Goal: Find specific page/section: Find specific page/section

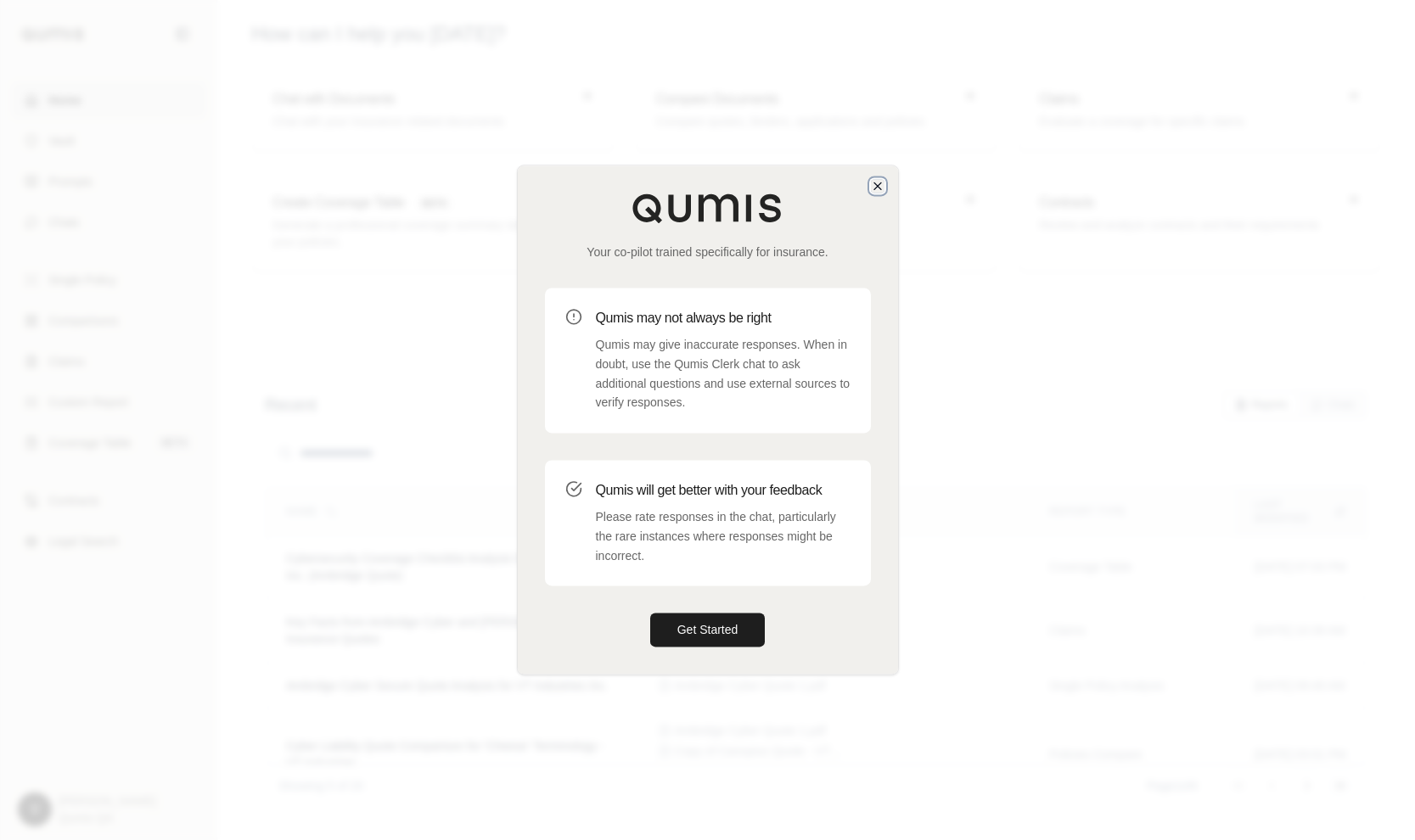
click at [875, 185] on icon "button" at bounding box center [878, 186] width 13 height 13
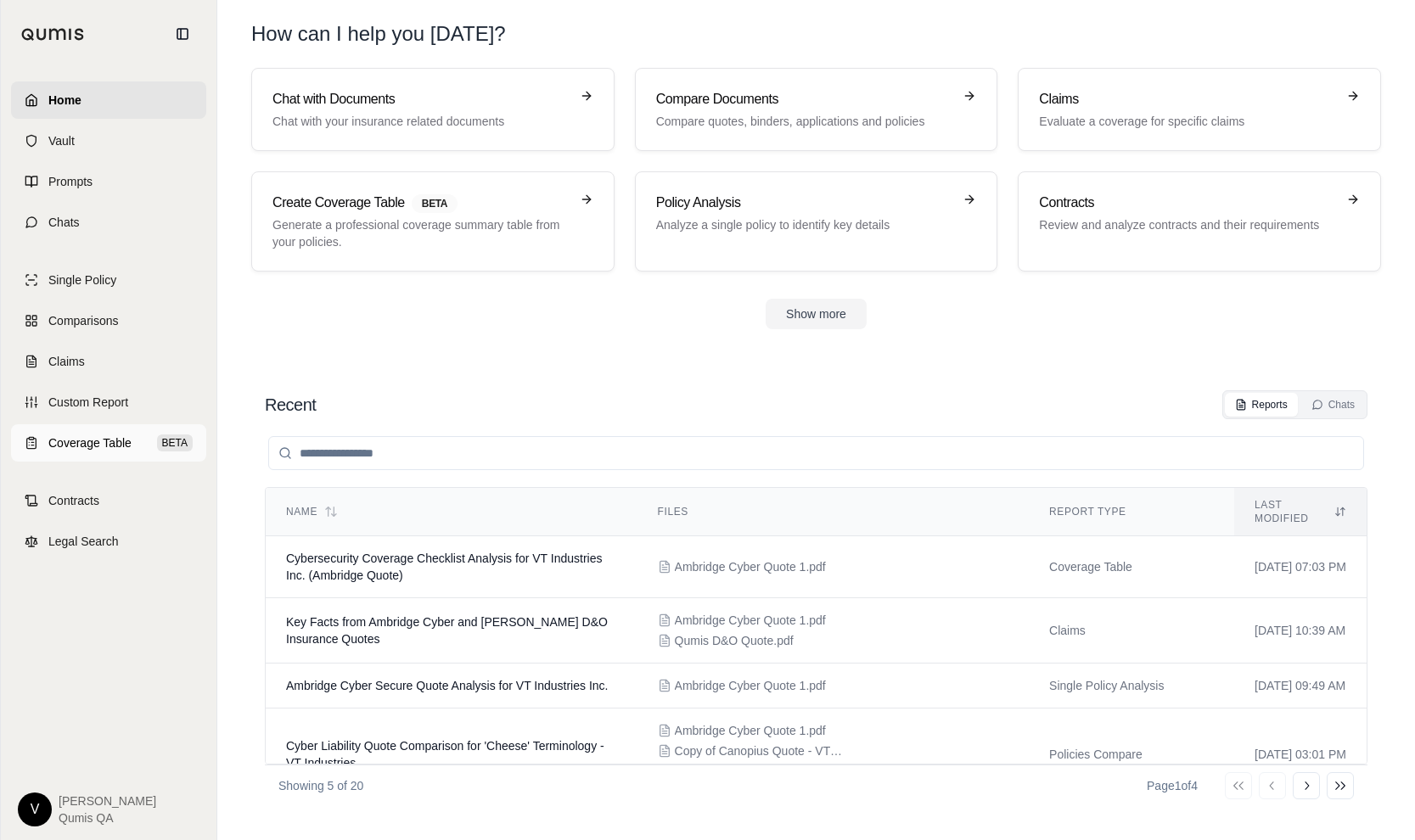
click at [122, 437] on span "Coverage Table" at bounding box center [90, 443] width 83 height 17
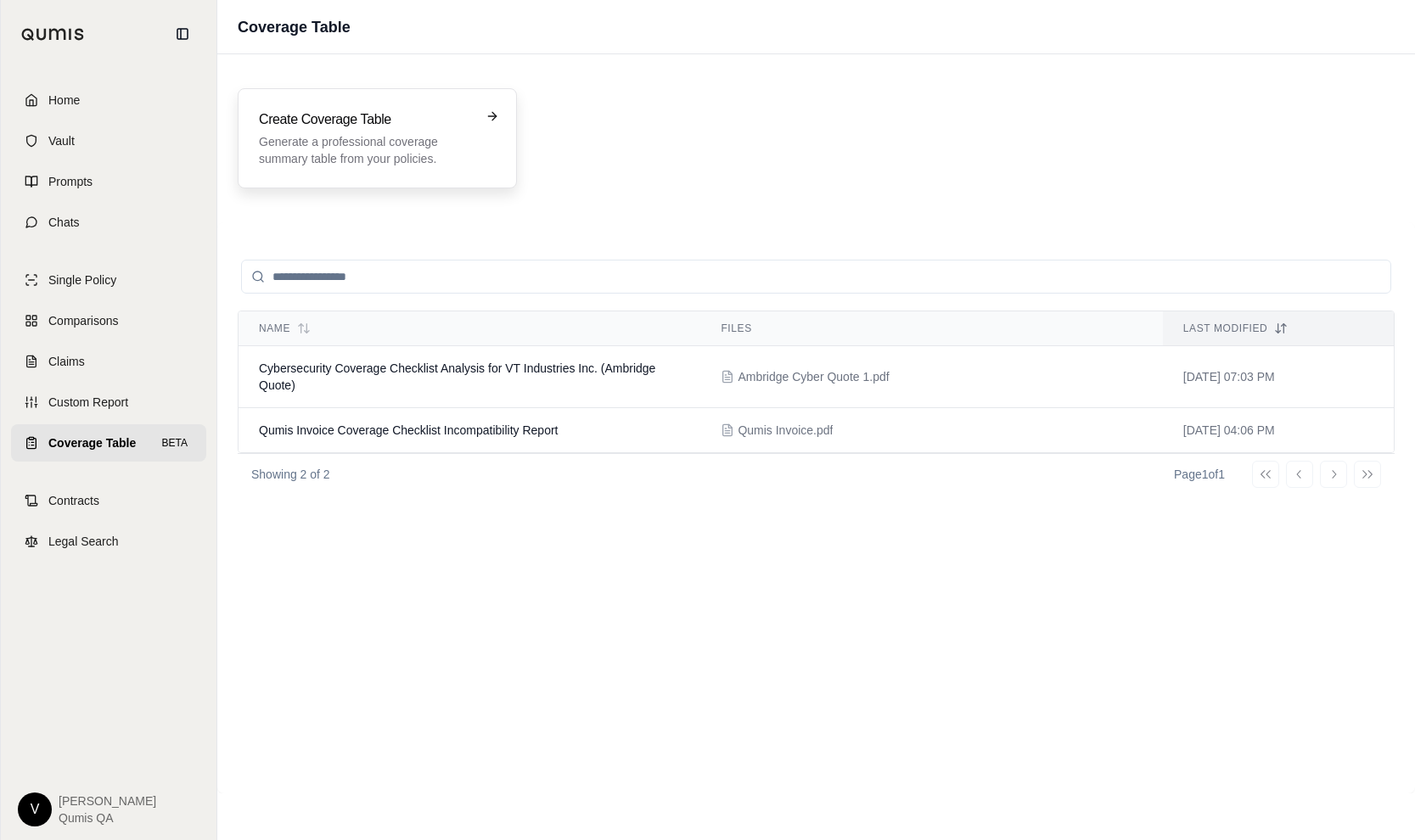
click at [355, 145] on p "Generate a professional coverage summary table from your policies." at bounding box center [365, 149] width 213 height 34
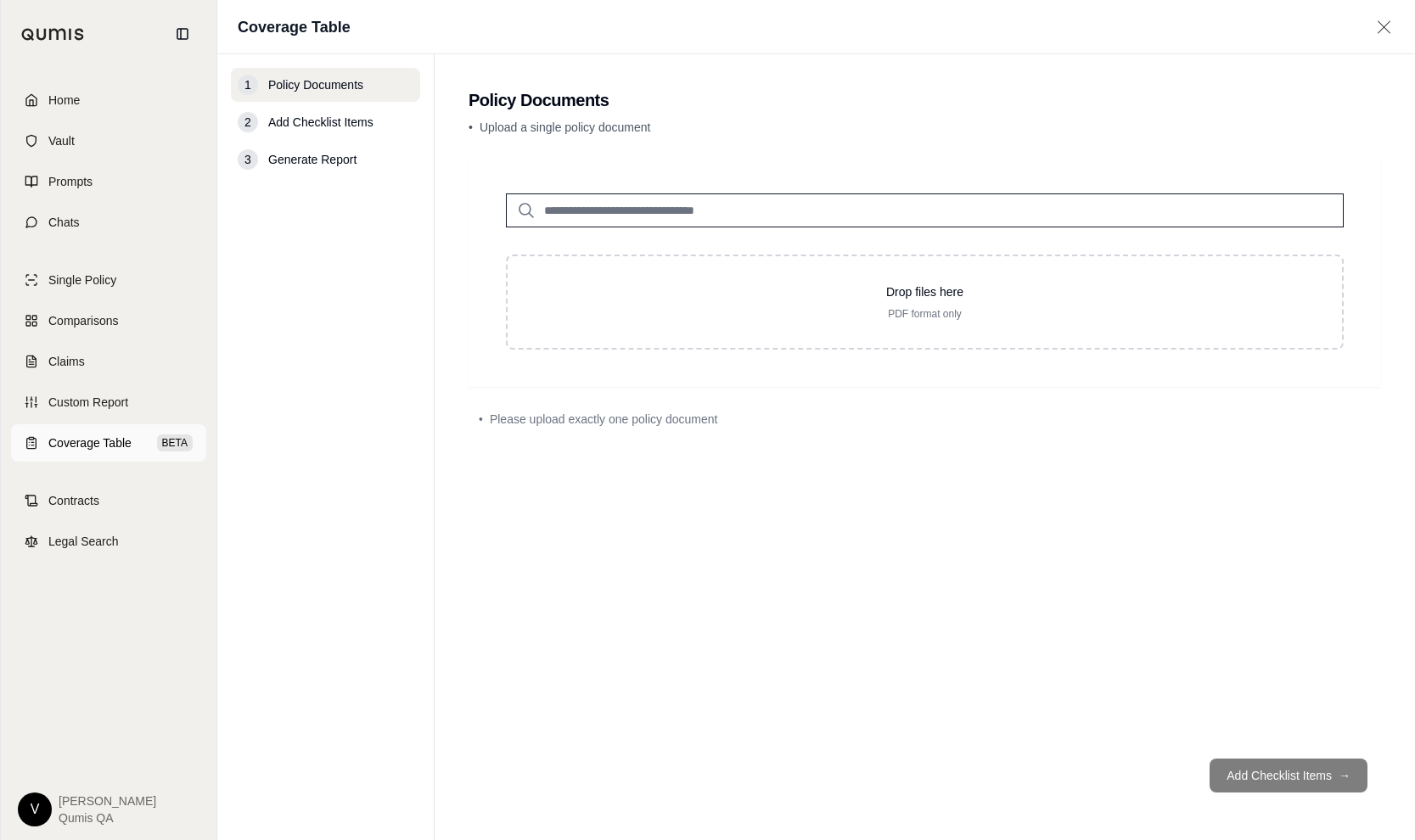
click at [90, 441] on span "Coverage Table" at bounding box center [90, 443] width 83 height 17
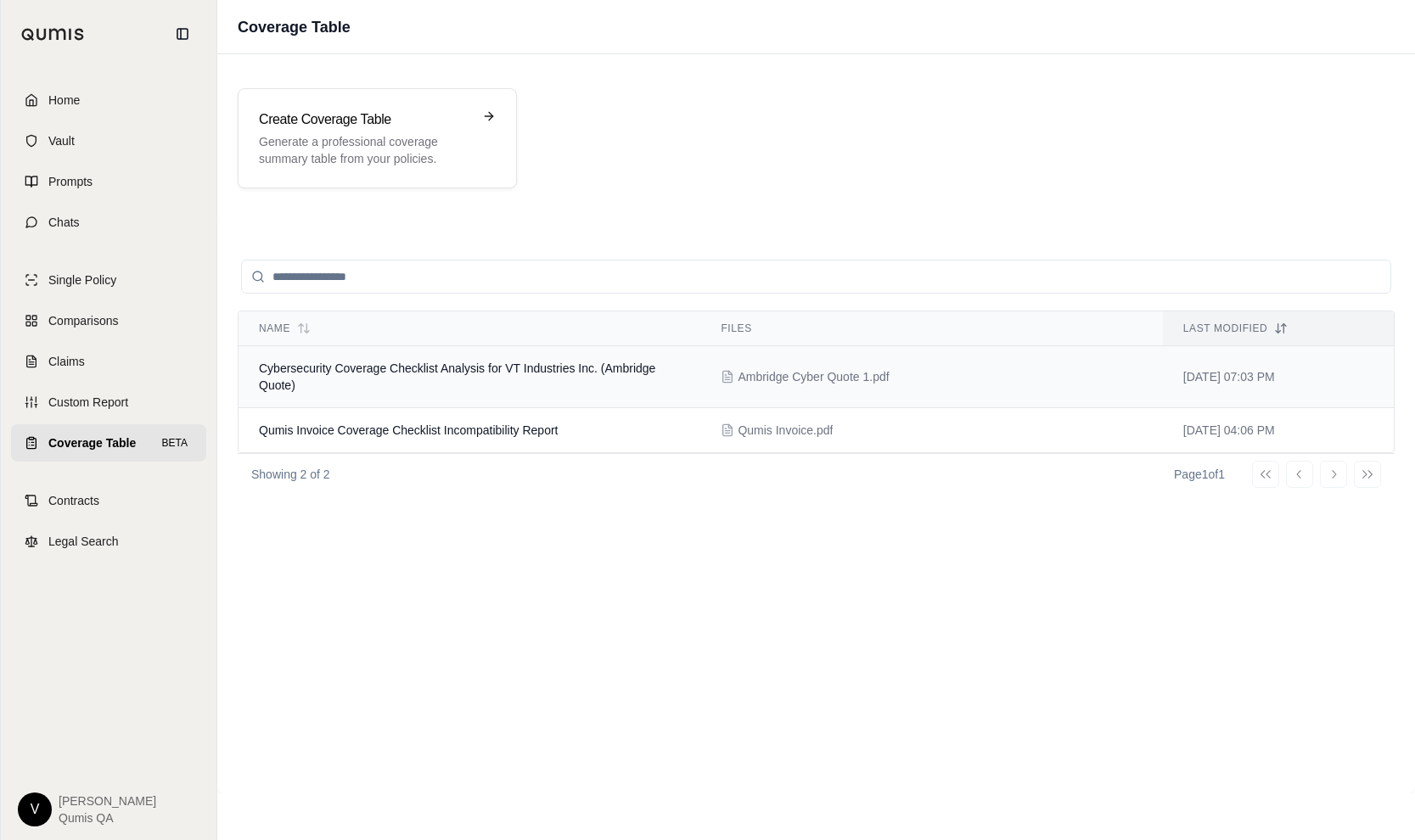
click at [500, 362] on span "Cybersecurity Coverage Checklist Analysis for VT Industries Inc. (Ambridge Quot…" at bounding box center [457, 377] width 397 height 31
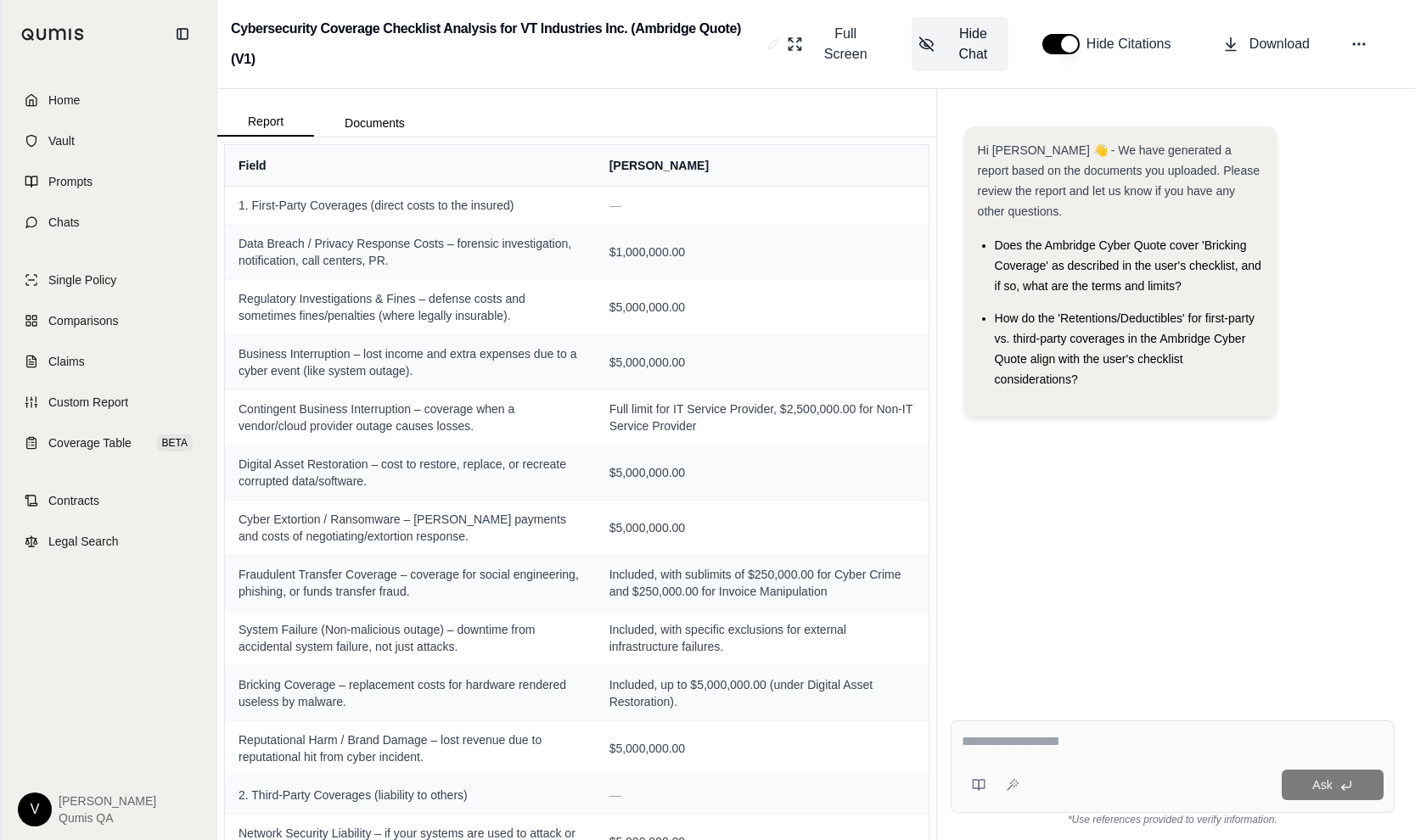
click at [971, 47] on span "Hide Chat" at bounding box center [972, 44] width 57 height 41
